Goal: Navigation & Orientation: Understand site structure

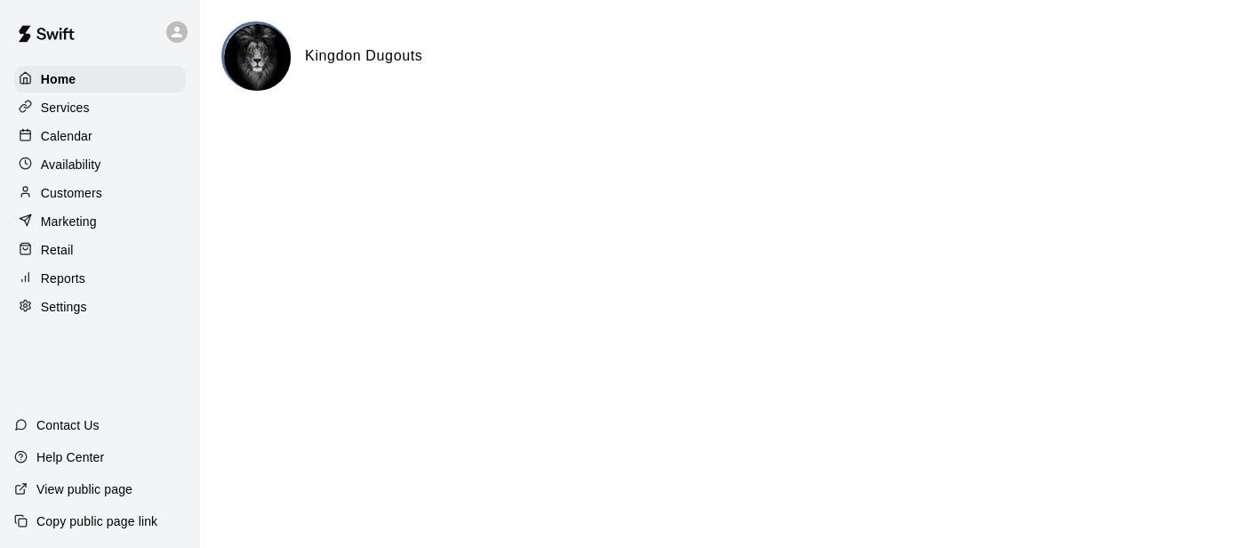
click at [71, 486] on p "View public page" at bounding box center [84, 489] width 96 height 18
click at [63, 117] on div "Services" at bounding box center [100, 107] width 172 height 27
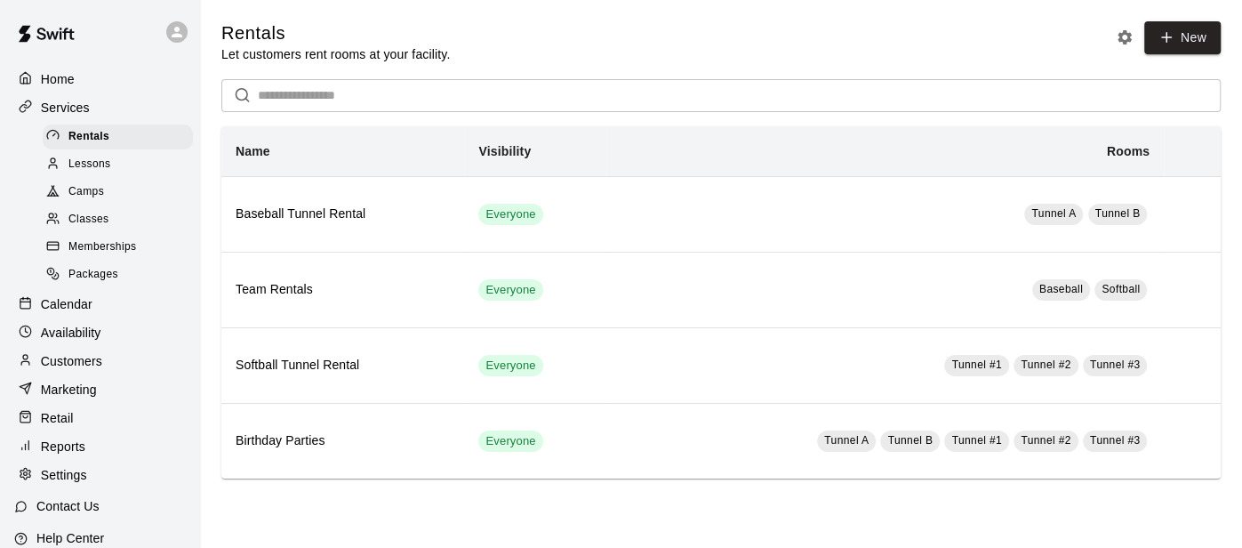
click at [68, 175] on div "Lessons" at bounding box center [118, 164] width 150 height 25
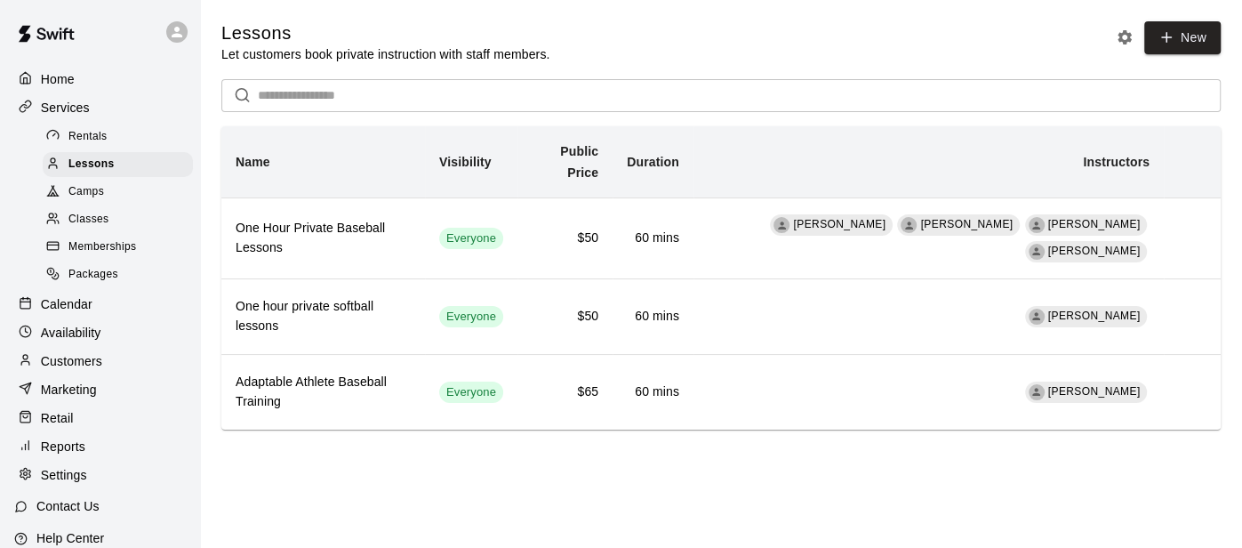
click at [83, 196] on span "Camps" at bounding box center [86, 192] width 36 height 18
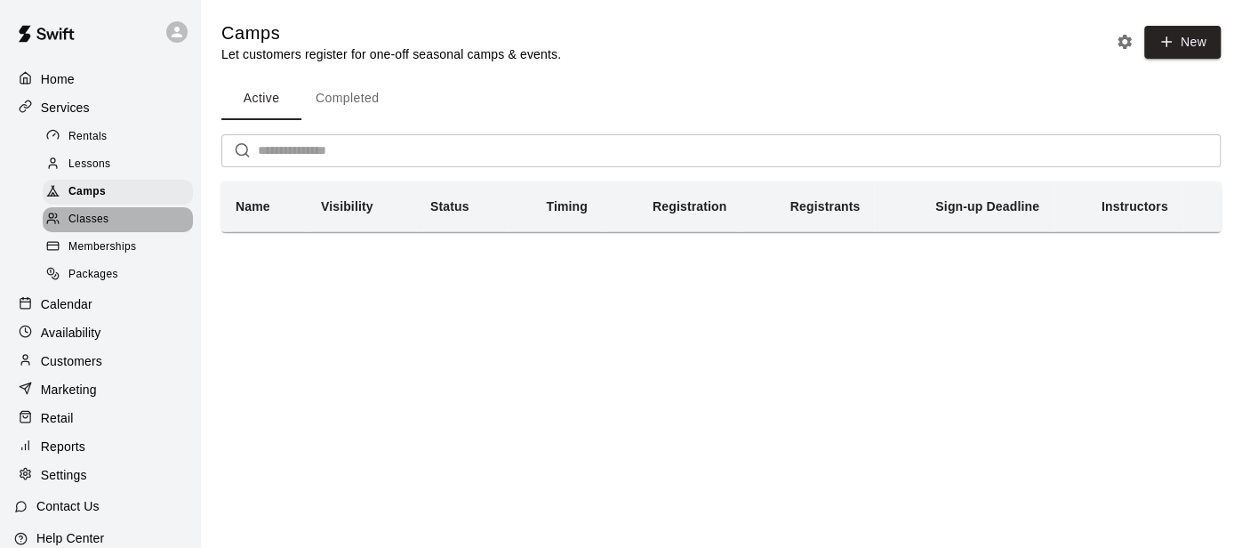
click at [98, 225] on span "Classes" at bounding box center [88, 220] width 40 height 18
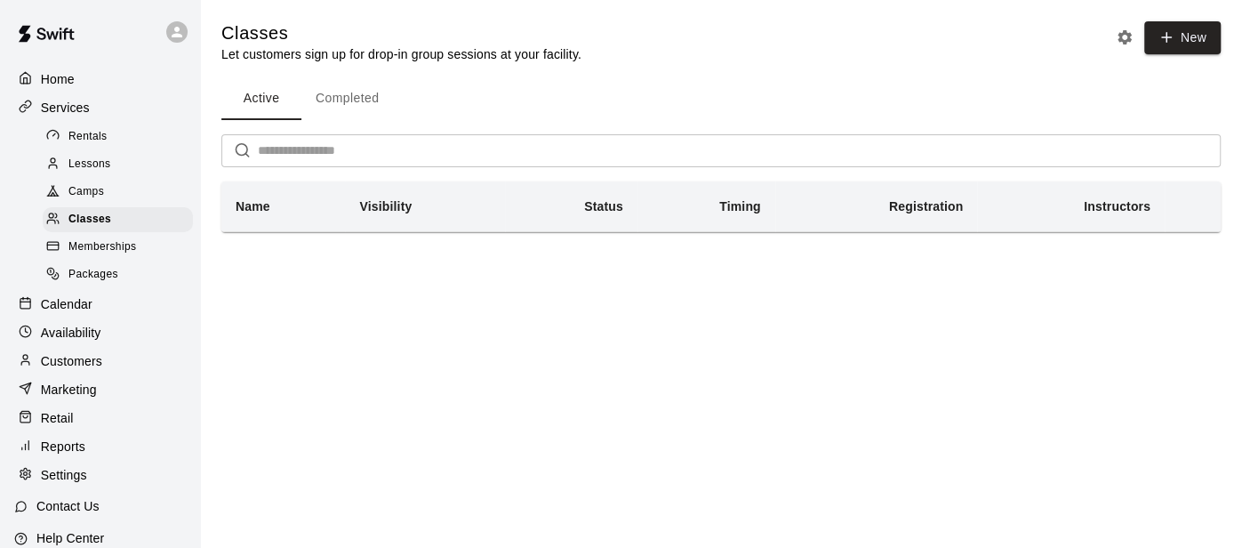
click at [100, 244] on span "Memberships" at bounding box center [102, 247] width 68 height 18
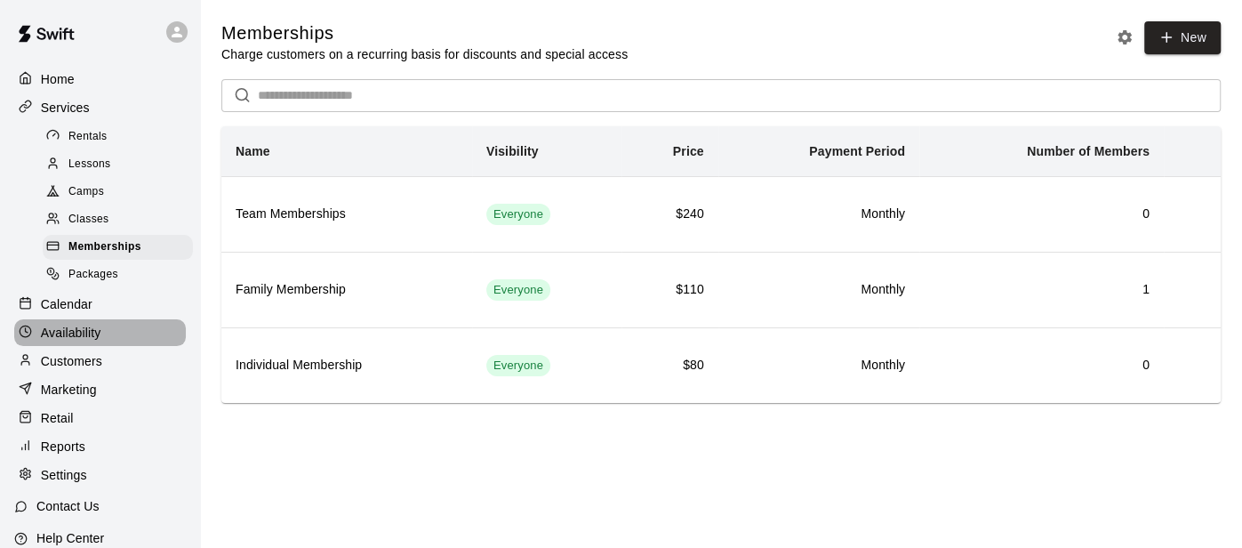
click at [86, 333] on p "Availability" at bounding box center [71, 333] width 60 height 18
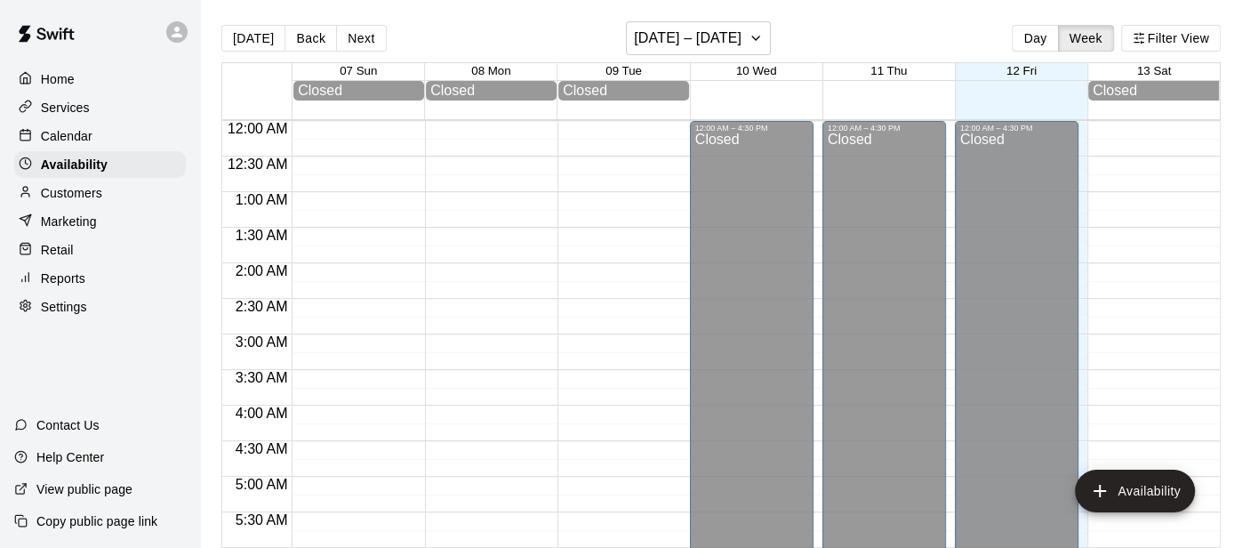
click at [51, 299] on p "Settings" at bounding box center [64, 307] width 46 height 18
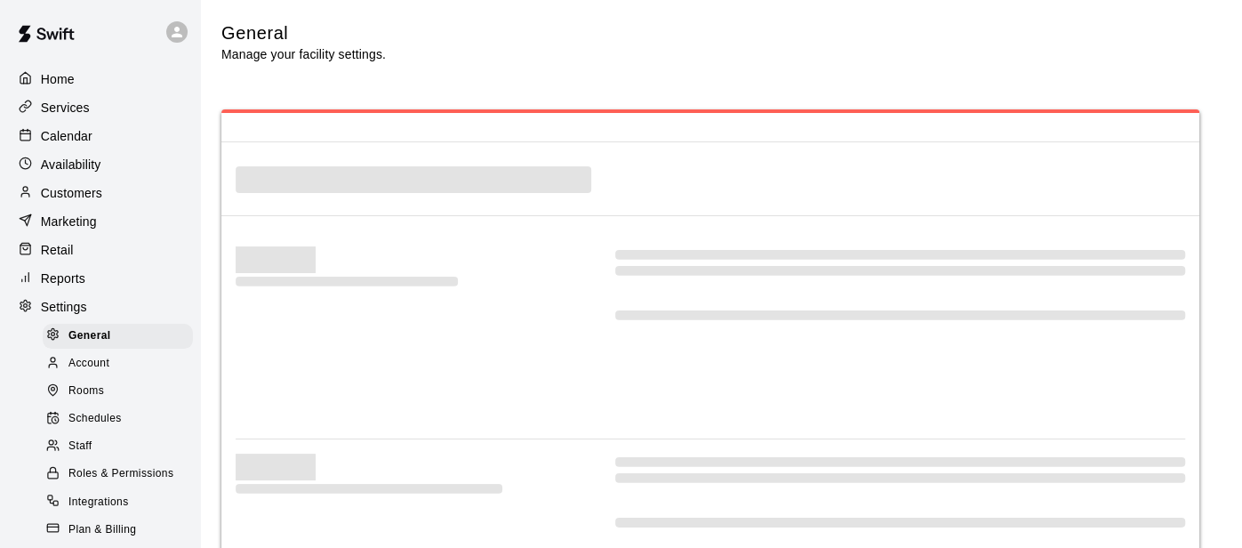
select select "**"
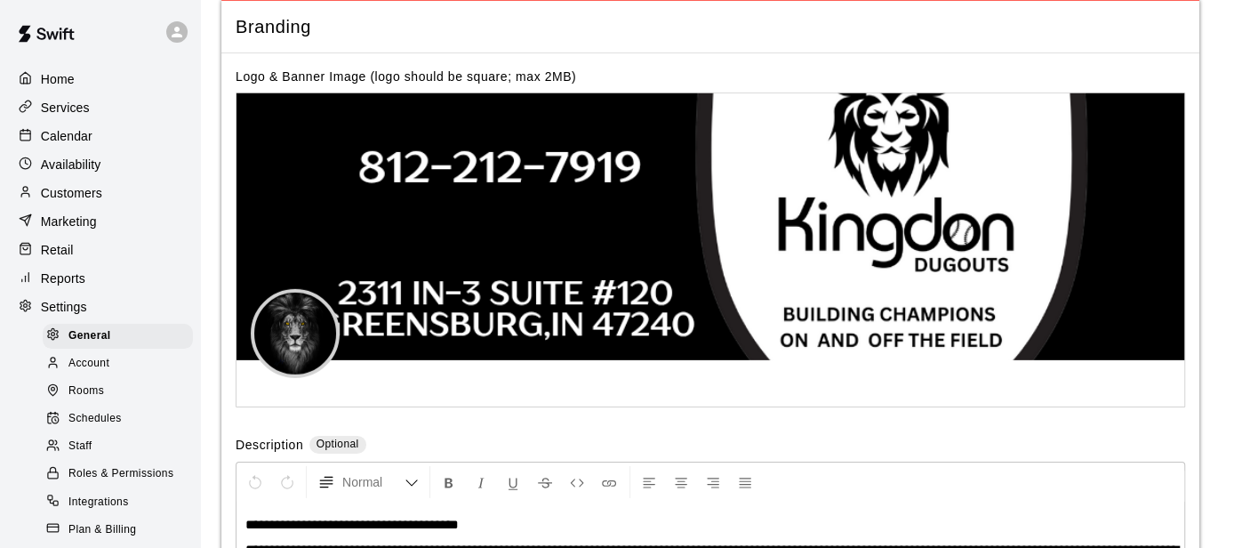
scroll to position [3749, 0]
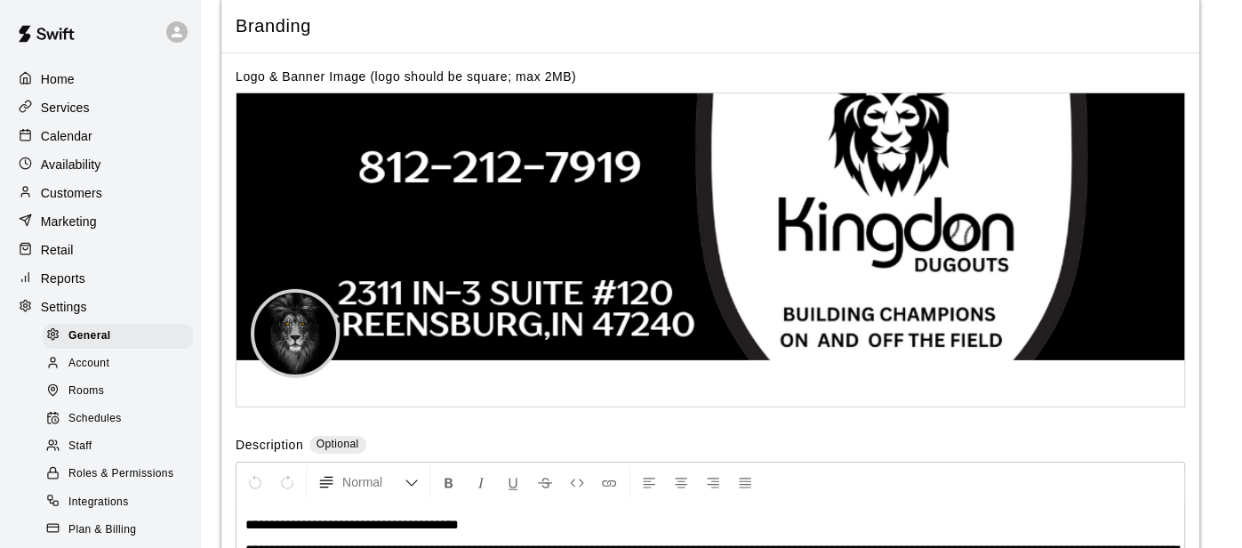
click at [53, 84] on p "Home" at bounding box center [58, 79] width 34 height 18
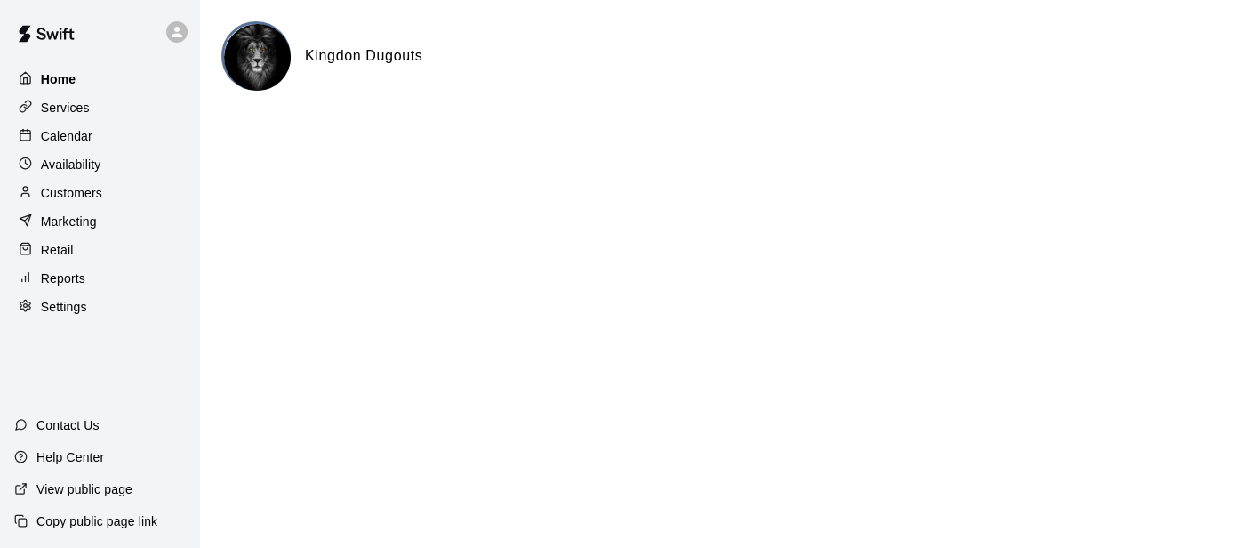
click at [53, 84] on p "Home" at bounding box center [59, 79] width 36 height 18
